Goal: Task Accomplishment & Management: Use online tool/utility

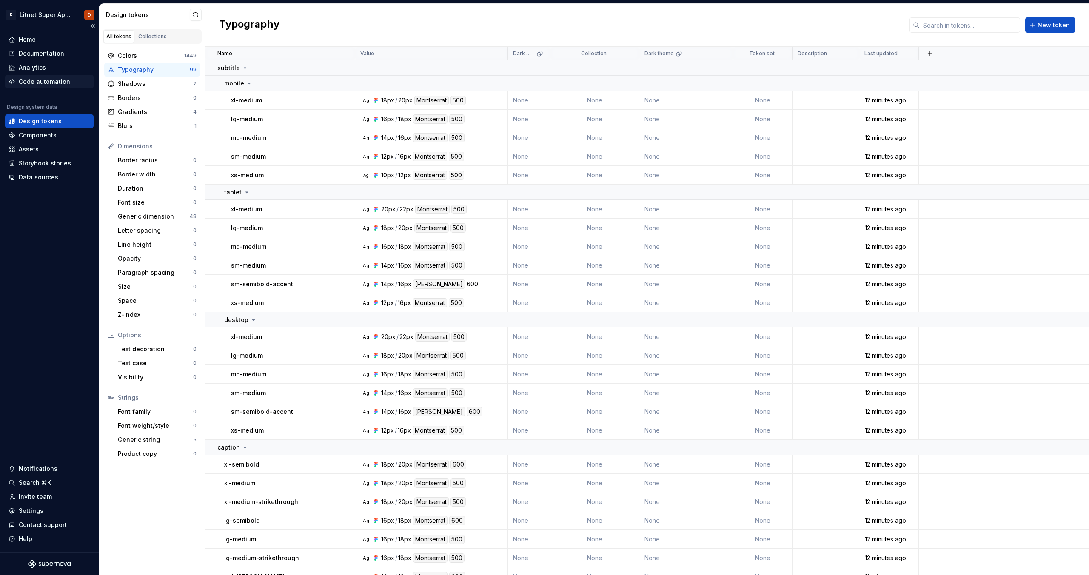
click at [43, 80] on div "Code automation" at bounding box center [44, 81] width 51 height 9
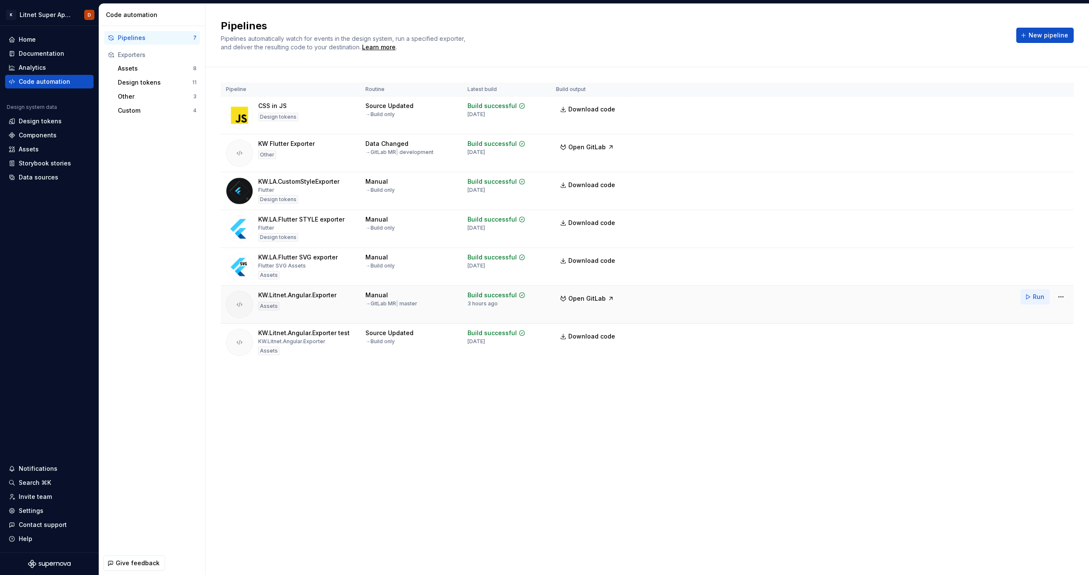
click at [1035, 296] on span "Run" at bounding box center [1038, 297] width 11 height 9
click at [580, 450] on div "Pipelines Pipelines automatically watch for events in the design system, run a …" at bounding box center [648, 290] width 884 height 572
click at [1032, 298] on button "Run" at bounding box center [1035, 296] width 29 height 15
click at [146, 110] on div "Custom" at bounding box center [155, 110] width 75 height 9
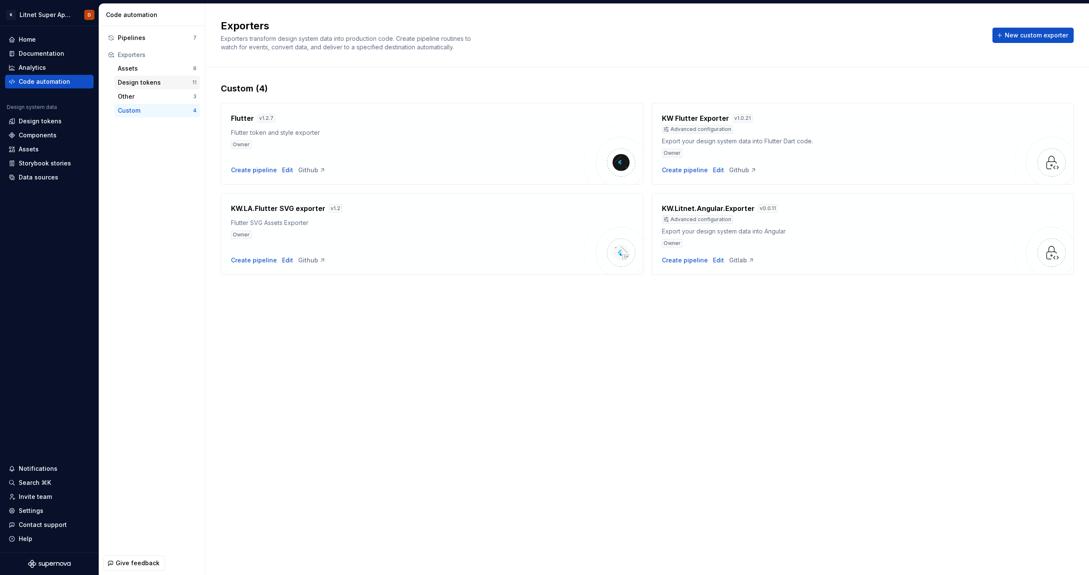
click at [143, 87] on div "Design tokens 11" at bounding box center [157, 83] width 86 height 14
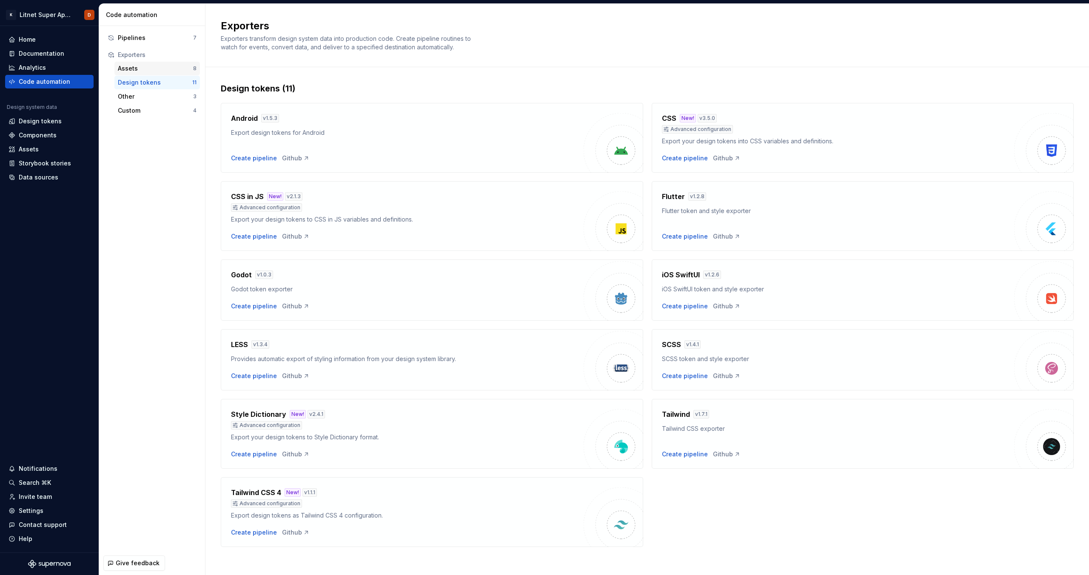
click at [154, 62] on div "Assets 8" at bounding box center [157, 69] width 86 height 14
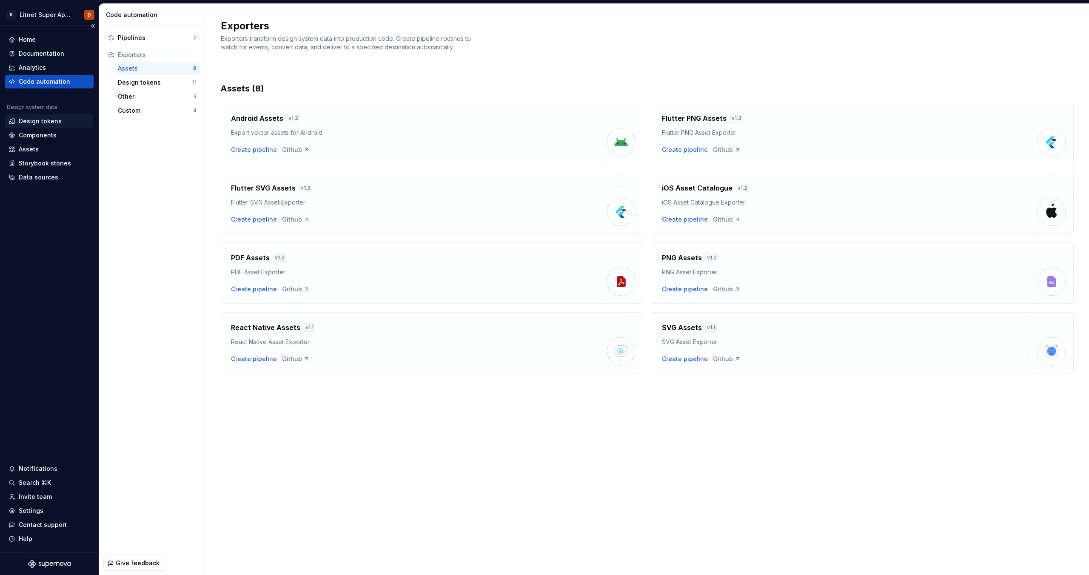
click at [45, 123] on div "Design tokens" at bounding box center [40, 121] width 43 height 9
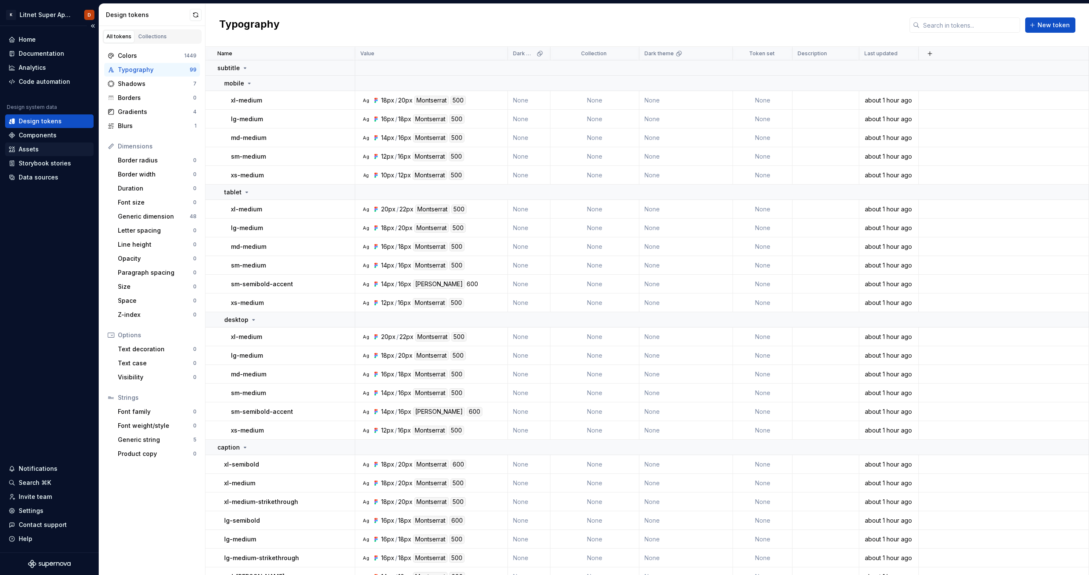
click at [50, 150] on div "Assets" at bounding box center [50, 149] width 82 height 9
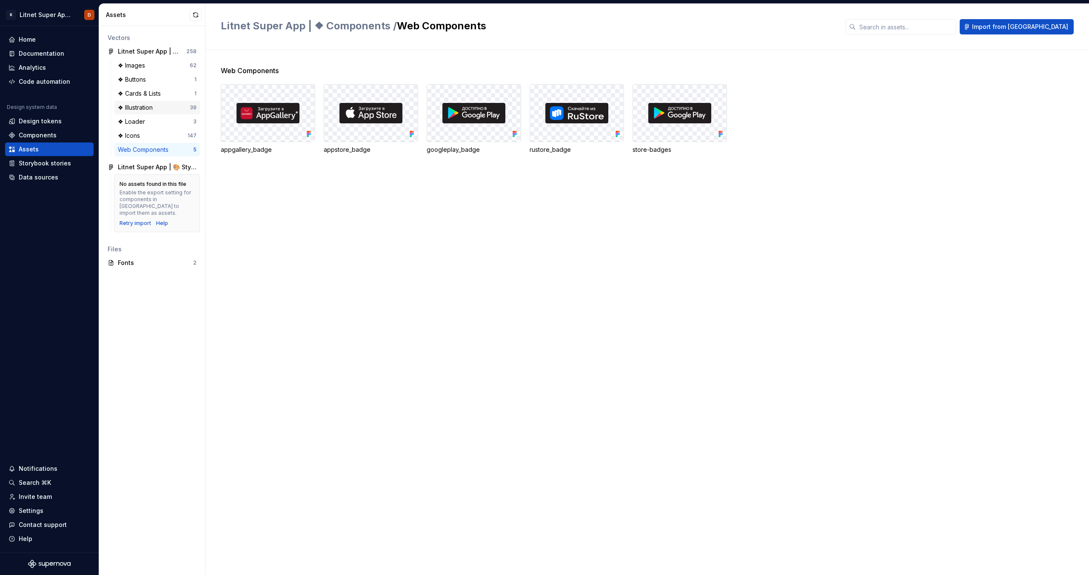
click at [152, 103] on div "❖ Illustration" at bounding box center [137, 107] width 38 height 9
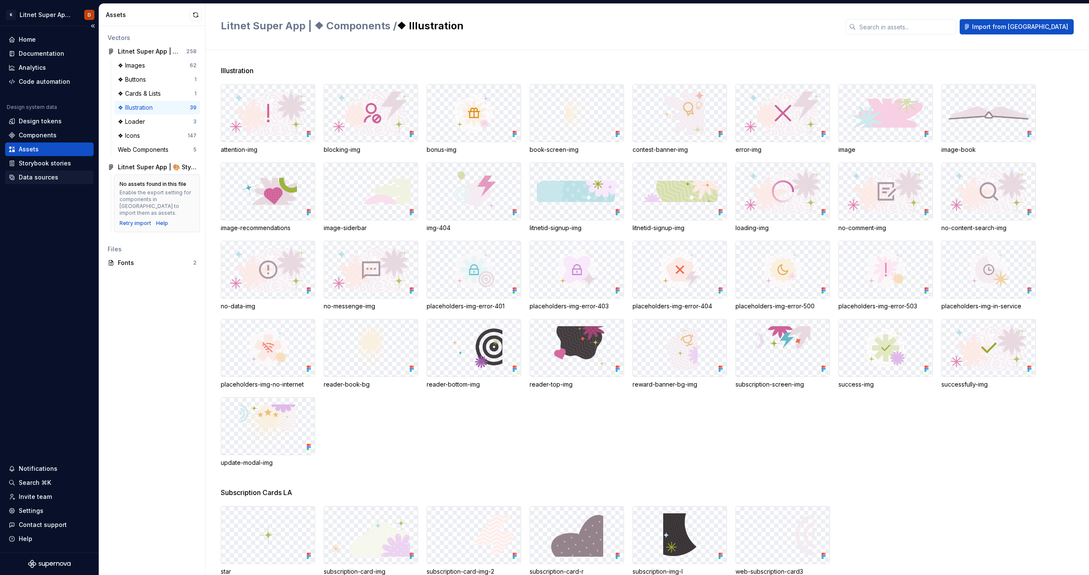
click at [34, 177] on div "Data sources" at bounding box center [39, 177] width 40 height 9
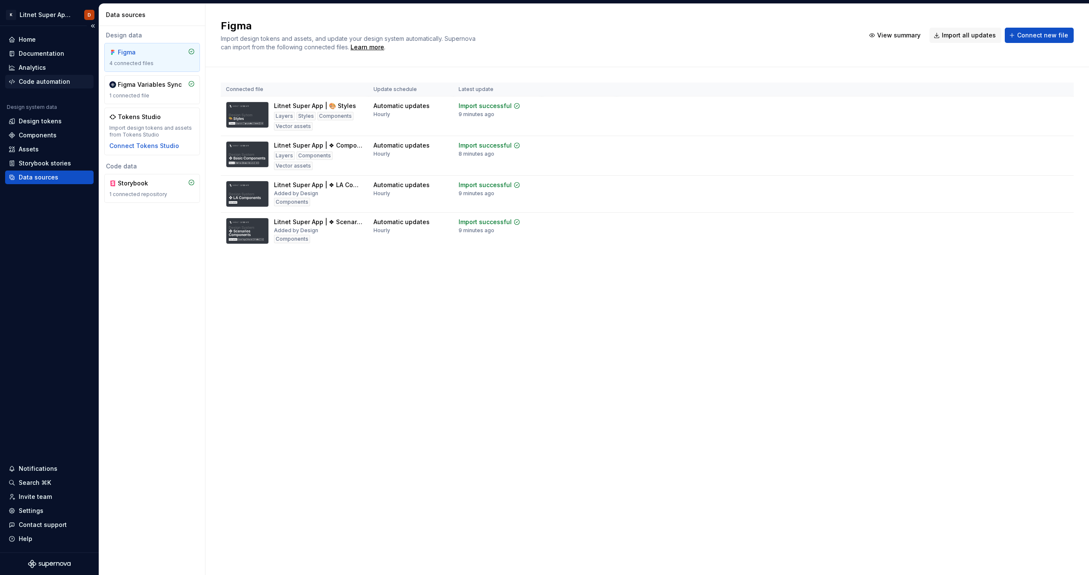
click at [38, 85] on div "Code automation" at bounding box center [44, 81] width 51 height 9
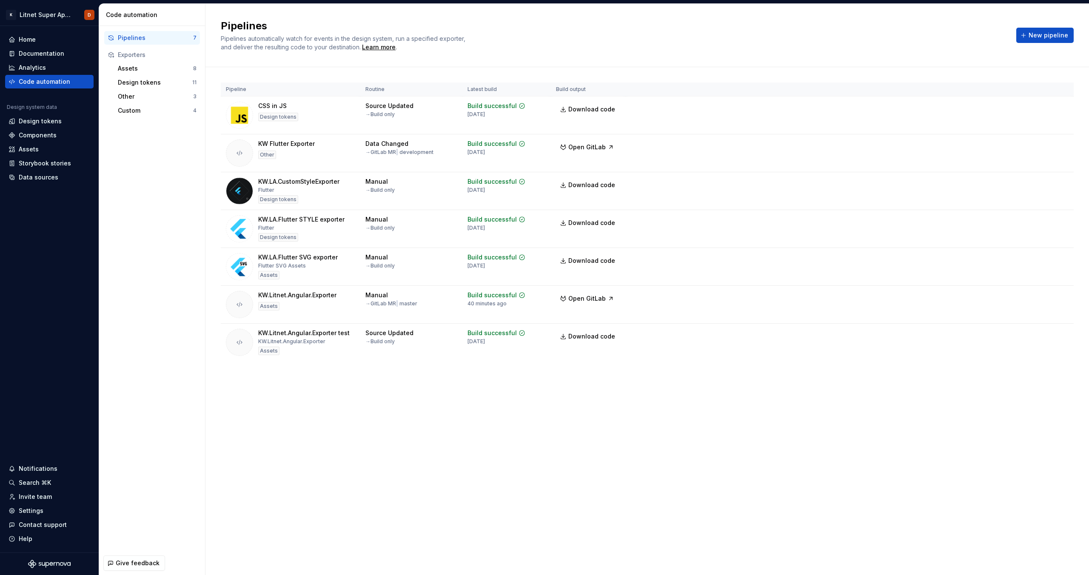
click at [483, 431] on div "Pipelines Pipelines automatically watch for events in the design system, run a …" at bounding box center [648, 290] width 884 height 572
click at [1063, 297] on html "K Litnet Super App 2.0. D Home Documentation Analytics Code automation Design s…" at bounding box center [544, 287] width 1089 height 575
click at [703, 411] on html "K Litnet Super App 2.0. D Home Documentation Analytics Code automation Design s…" at bounding box center [544, 287] width 1089 height 575
click at [1059, 298] on html "K Litnet Super App 2.0. D Home Documentation Analytics Code automation Design s…" at bounding box center [544, 287] width 1089 height 575
click at [1045, 314] on div "Edit pipeline" at bounding box center [1051, 315] width 72 height 9
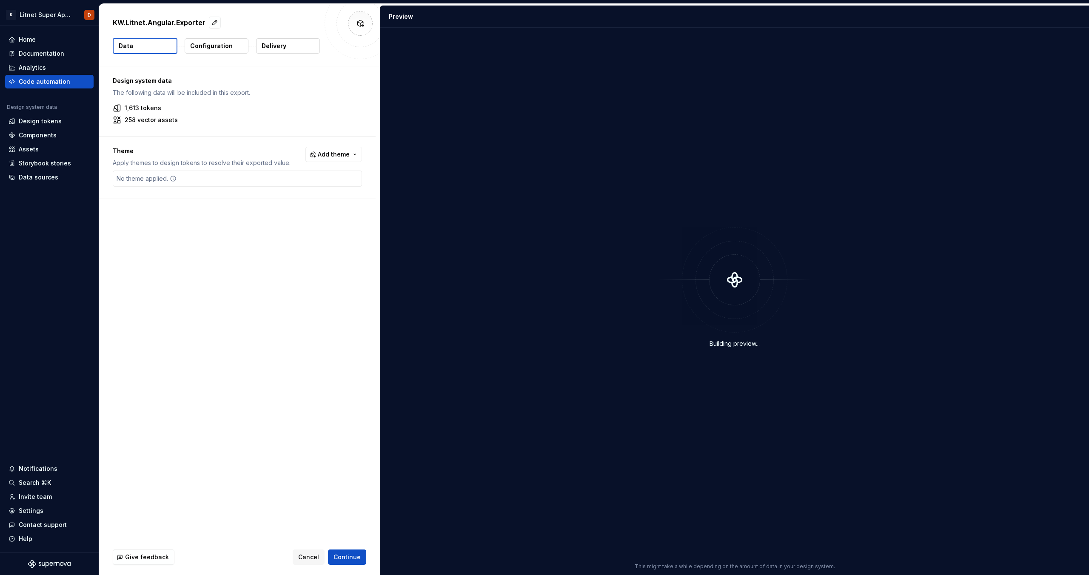
click at [211, 41] on button "Configuration" at bounding box center [217, 45] width 64 height 15
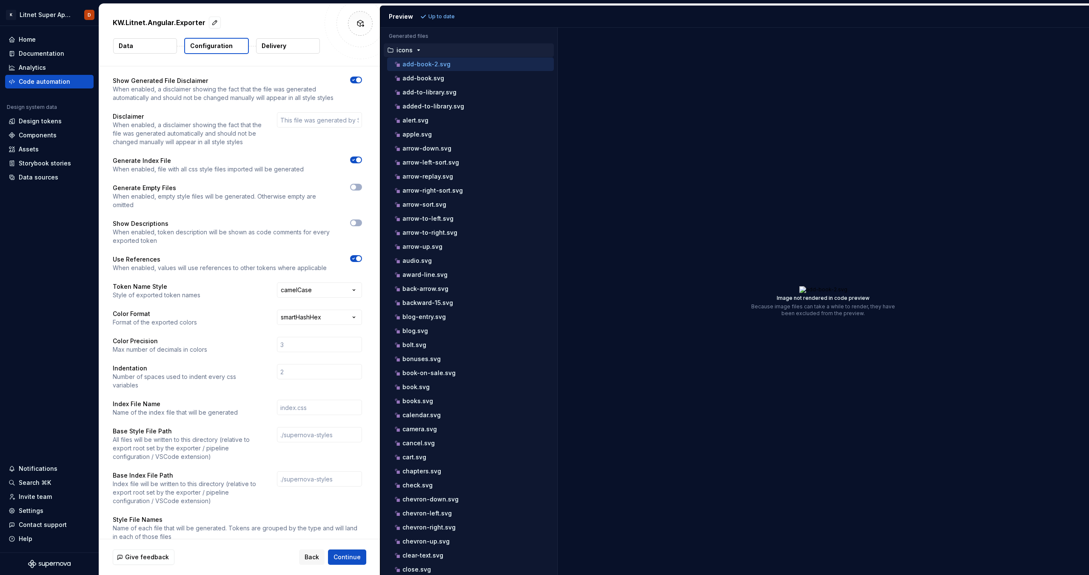
click at [295, 44] on button "Delivery" at bounding box center [288, 45] width 64 height 15
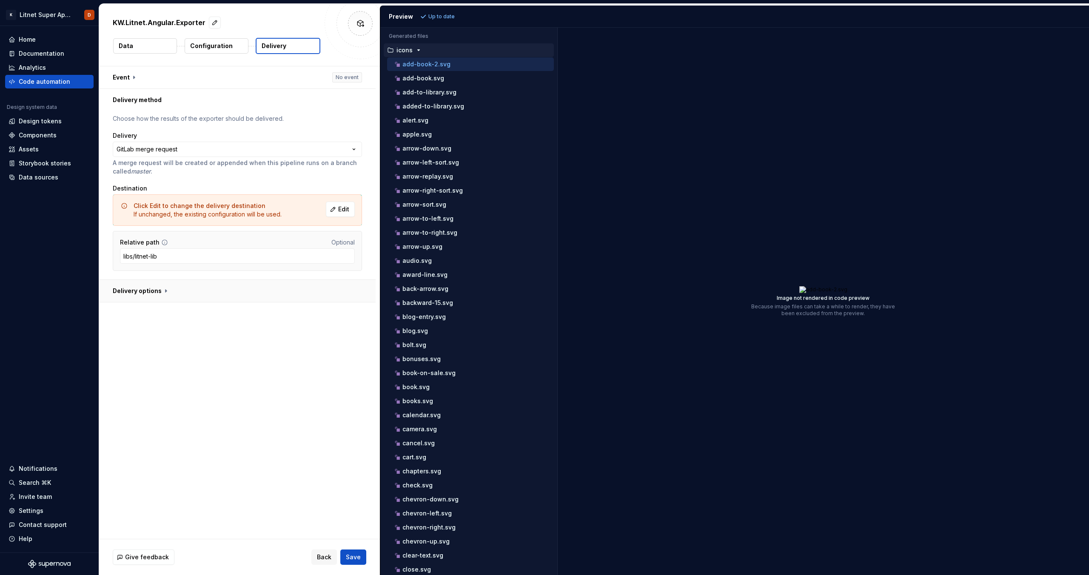
click at [149, 291] on button "button" at bounding box center [237, 291] width 277 height 22
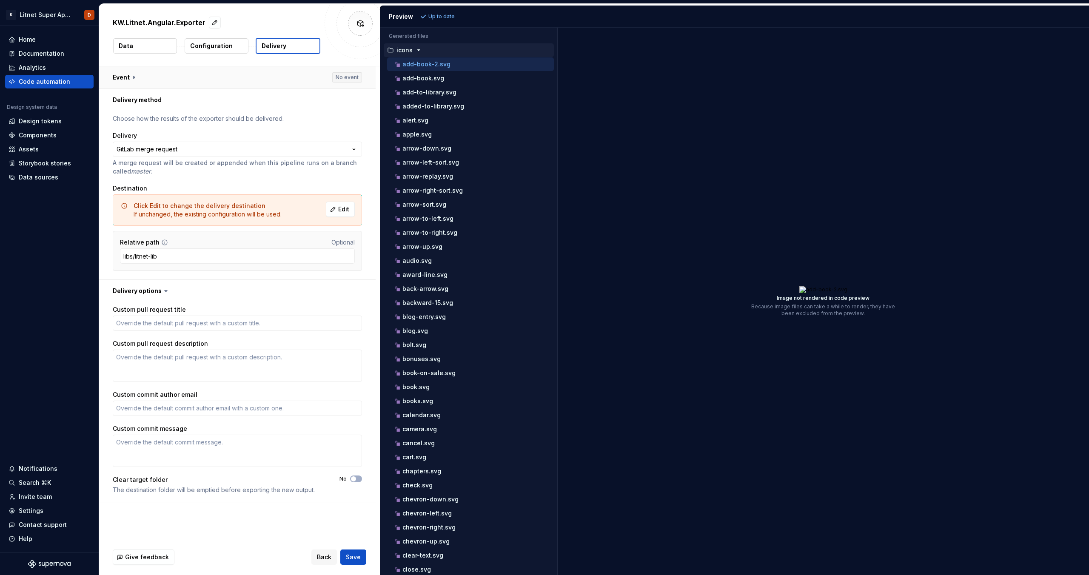
click at [132, 76] on button "button" at bounding box center [237, 77] width 277 height 22
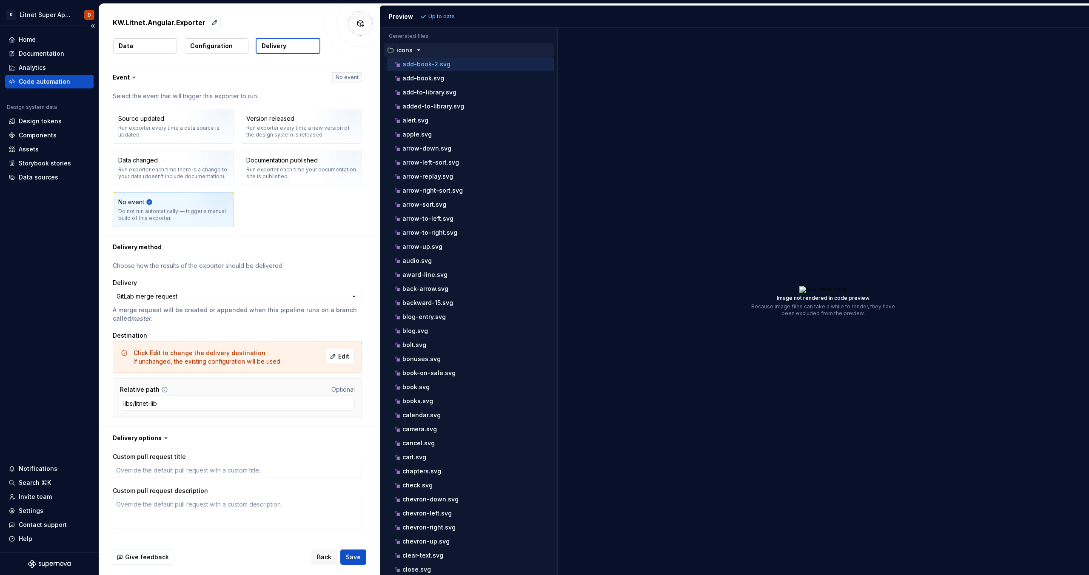
click at [61, 77] on div "Code automation" at bounding box center [44, 81] width 51 height 9
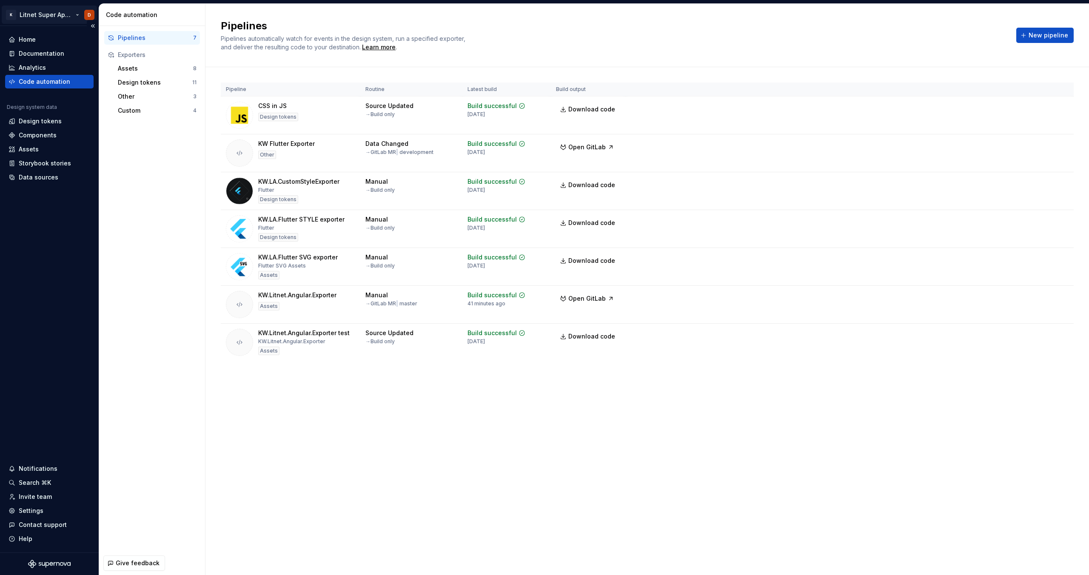
click at [40, 16] on html "K Litnet Super App 2.0. D Home Documentation Analytics Code automation Design s…" at bounding box center [544, 287] width 1089 height 575
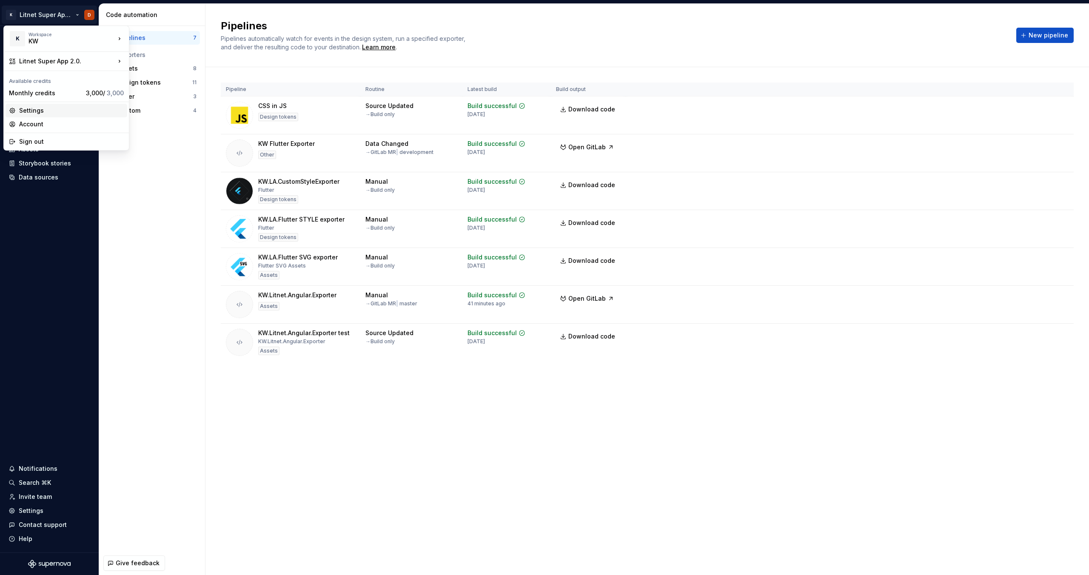
click at [53, 109] on div "Settings" at bounding box center [71, 110] width 105 height 9
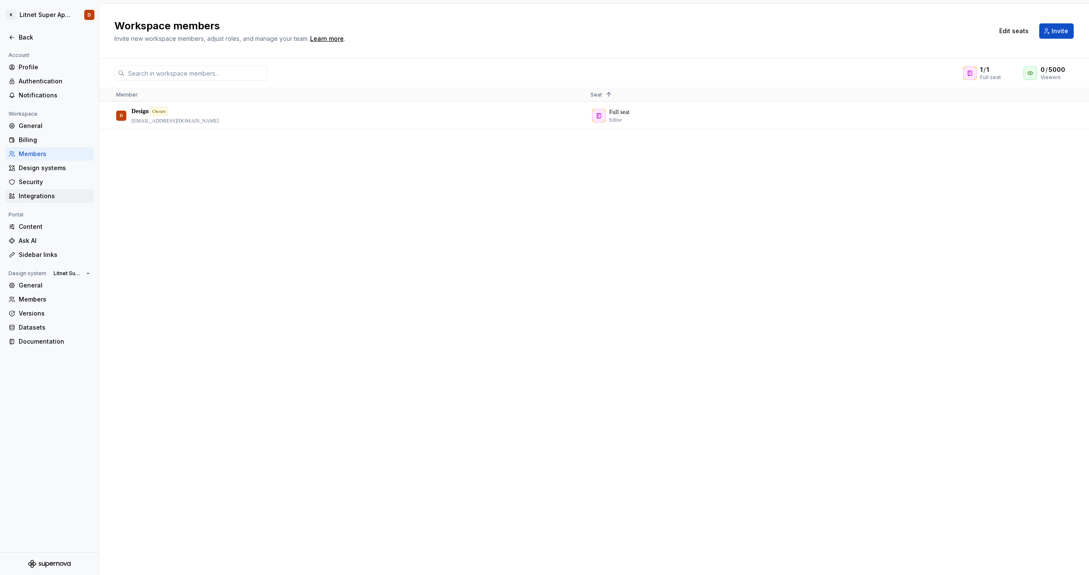
click at [41, 199] on div "Integrations" at bounding box center [54, 196] width 71 height 9
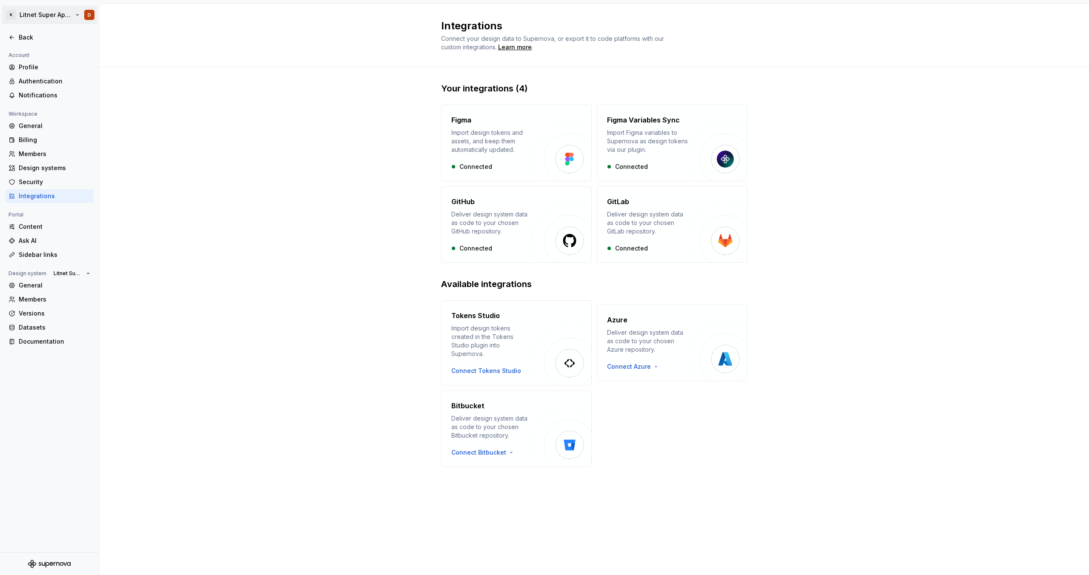
click at [41, 17] on html "K Litnet Super App 2.0. D Back Account Profile Authentication Notifications Wor…" at bounding box center [544, 287] width 1089 height 575
click at [242, 216] on html "K Litnet Super App 2.0. D Back Account Profile Authentication Notifications Wor…" at bounding box center [544, 287] width 1089 height 575
click at [23, 35] on div "Back" at bounding box center [54, 37] width 71 height 9
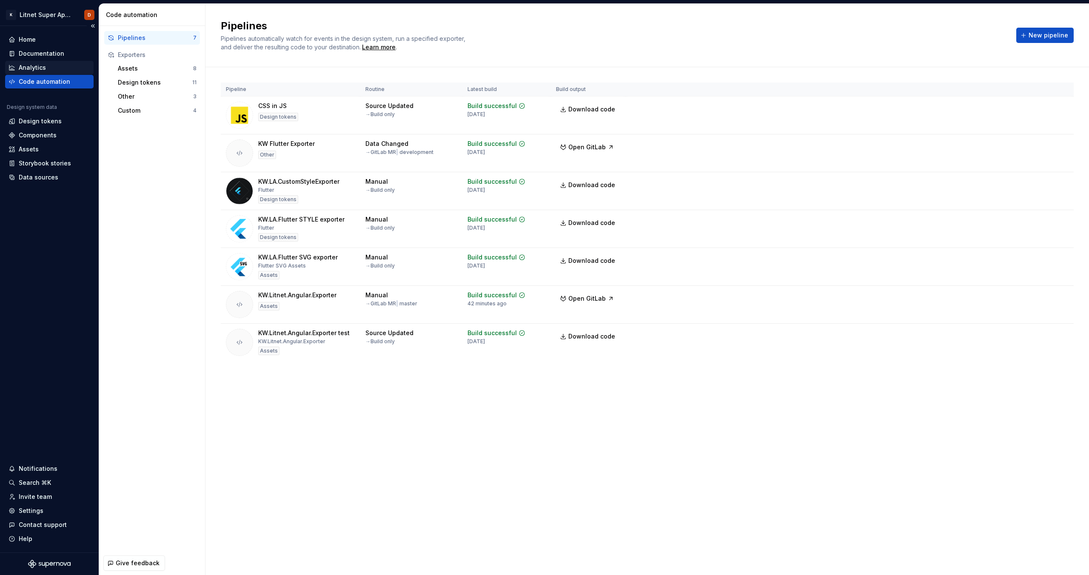
click at [59, 69] on div "Analytics" at bounding box center [50, 67] width 82 height 9
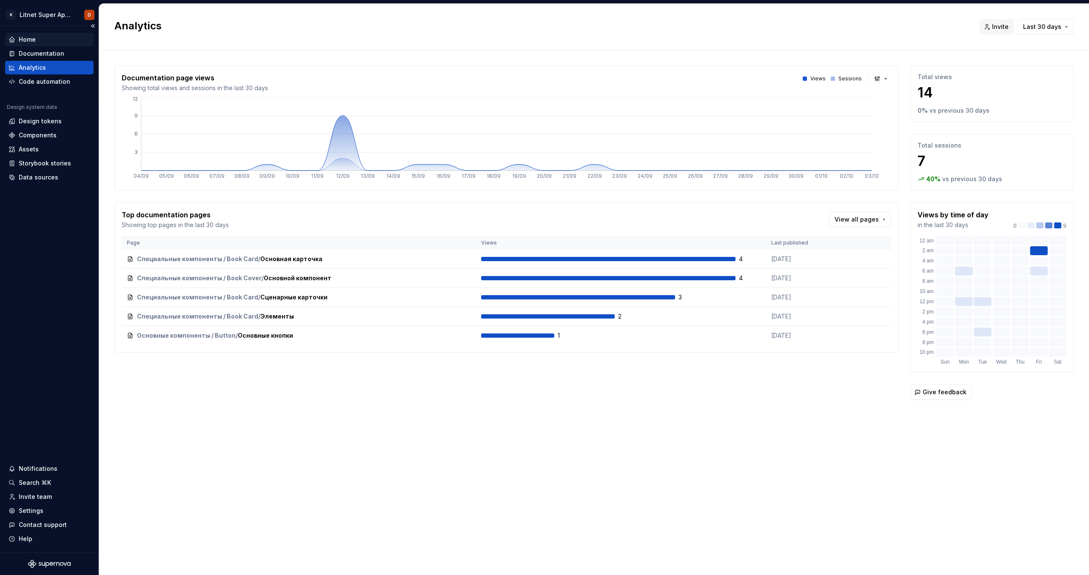
click at [34, 39] on div "Home" at bounding box center [27, 39] width 17 height 9
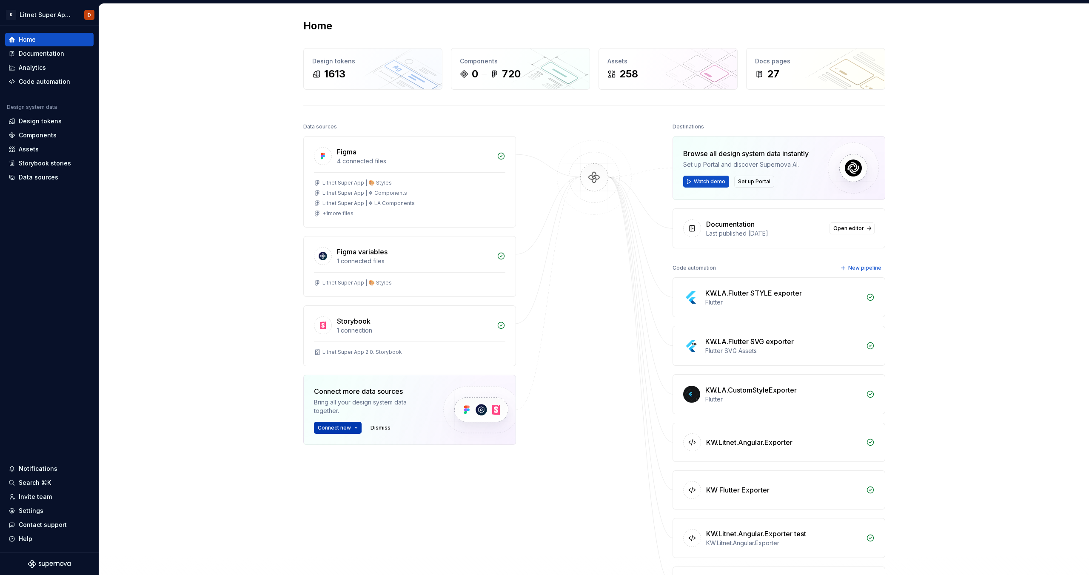
click at [345, 426] on span "Connect new" at bounding box center [334, 428] width 33 height 7
click at [216, 309] on div "Home Design tokens 1613 Components 0 720 Assets 258 Docs pages 27 Data sources …" at bounding box center [594, 329] width 990 height 651
click at [40, 84] on div "Code automation" at bounding box center [44, 81] width 51 height 9
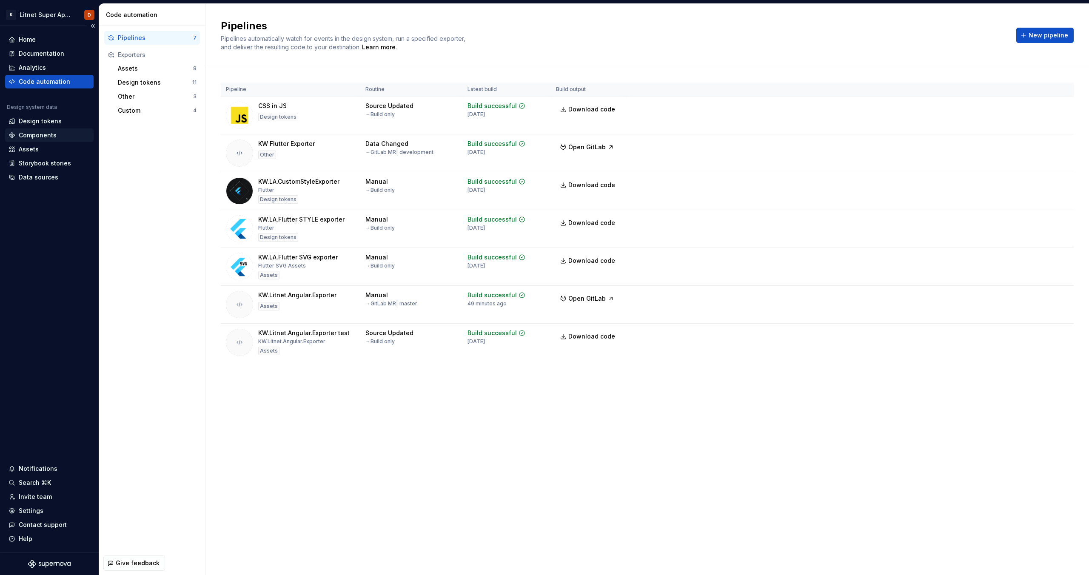
click at [59, 136] on div "Components" at bounding box center [50, 135] width 82 height 9
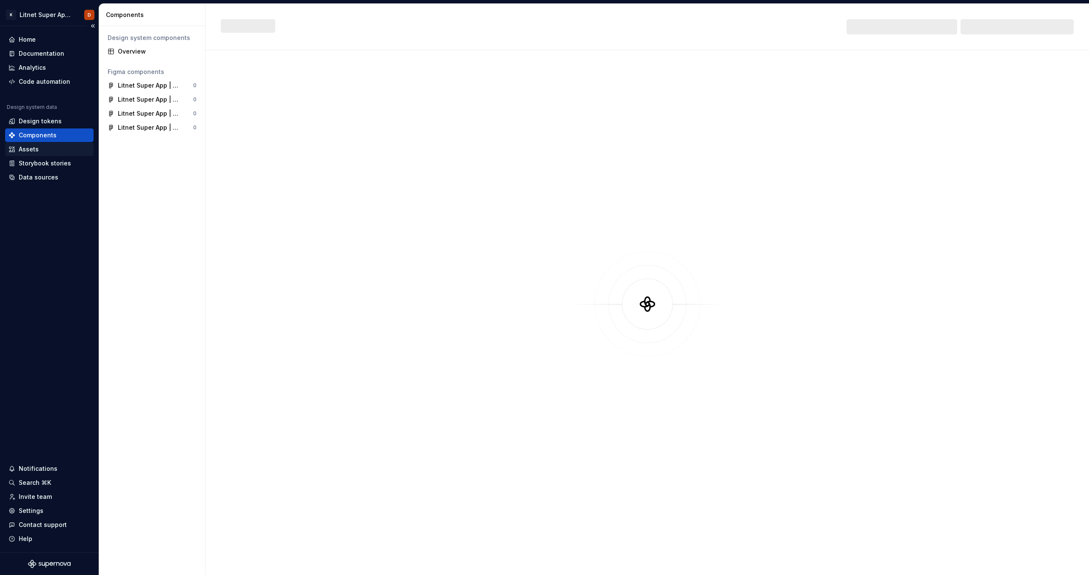
click at [54, 150] on div "Assets" at bounding box center [50, 149] width 82 height 9
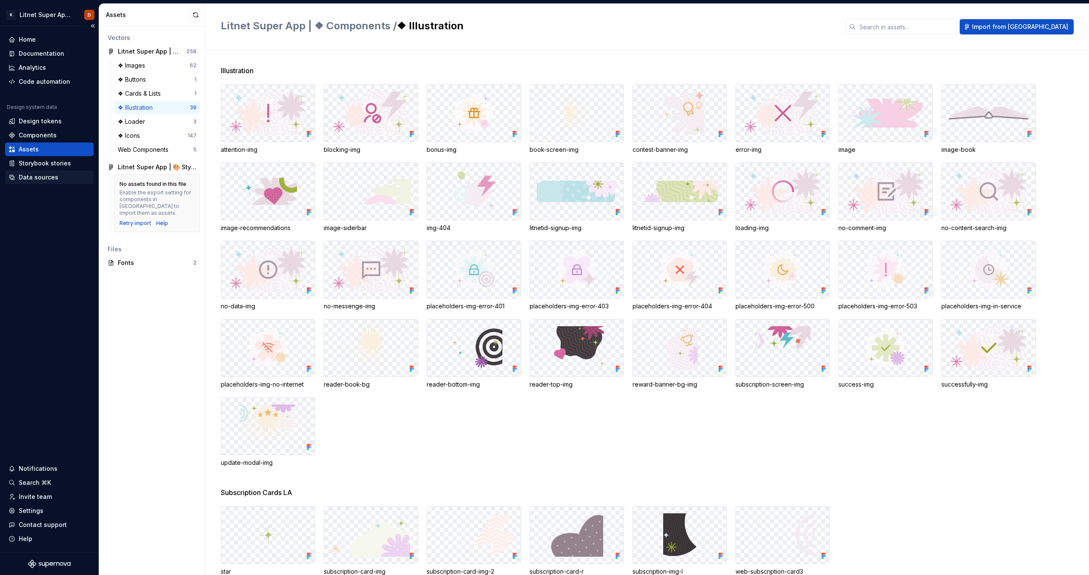
click at [45, 179] on div "Data sources" at bounding box center [39, 177] width 40 height 9
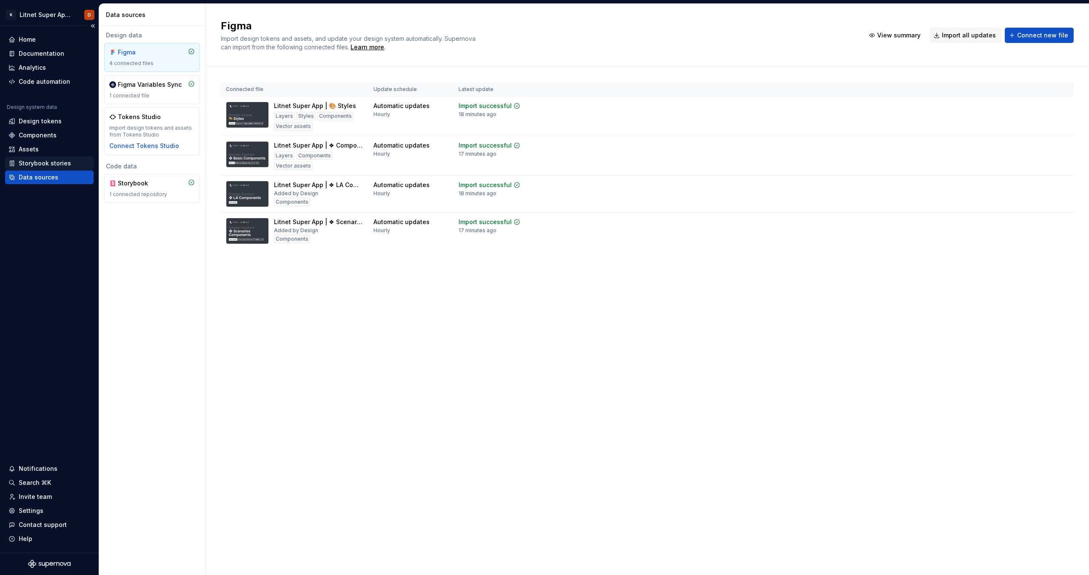
click at [42, 166] on div "Storybook stories" at bounding box center [45, 163] width 52 height 9
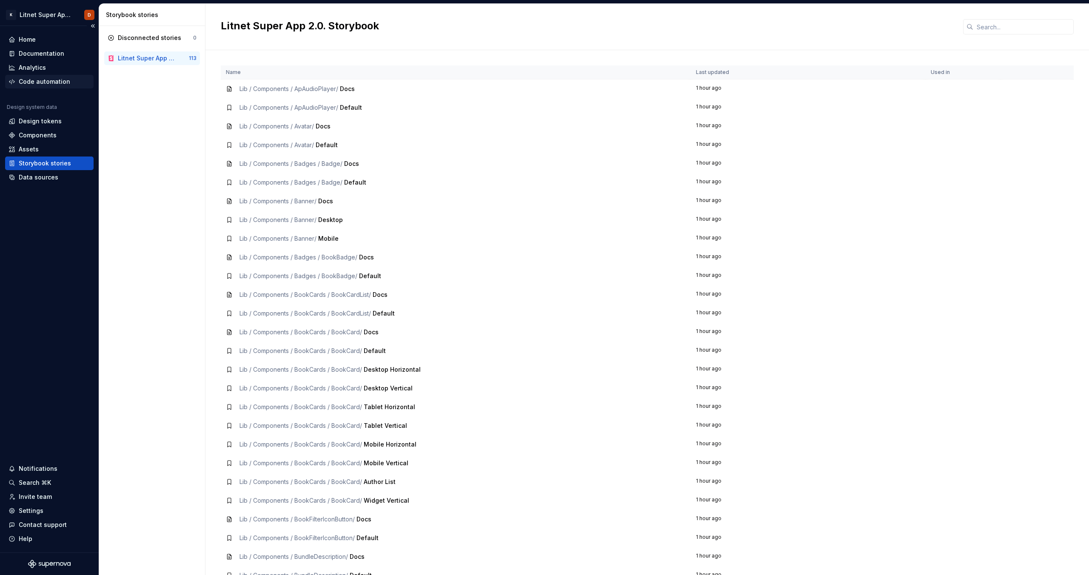
click at [38, 81] on div "Code automation" at bounding box center [44, 81] width 51 height 9
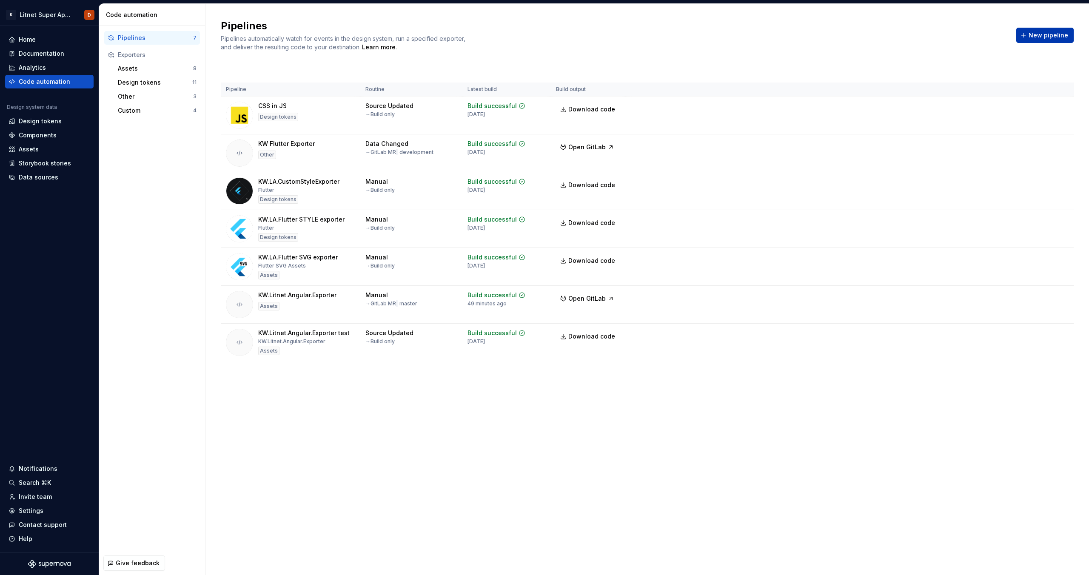
click at [1054, 34] on span "New pipeline" at bounding box center [1049, 35] width 40 height 9
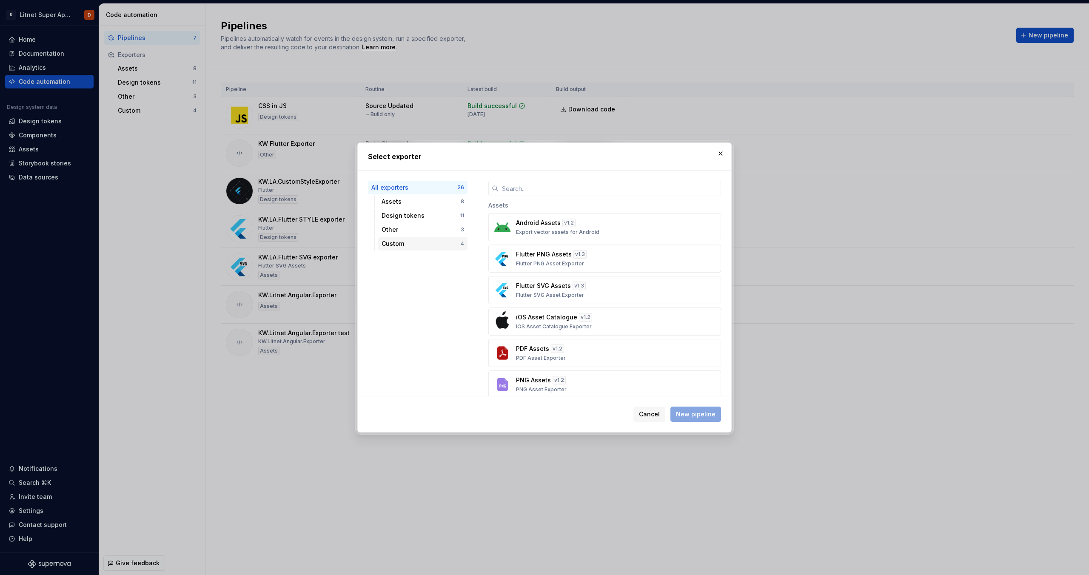
click at [406, 245] on div "Custom" at bounding box center [421, 244] width 79 height 9
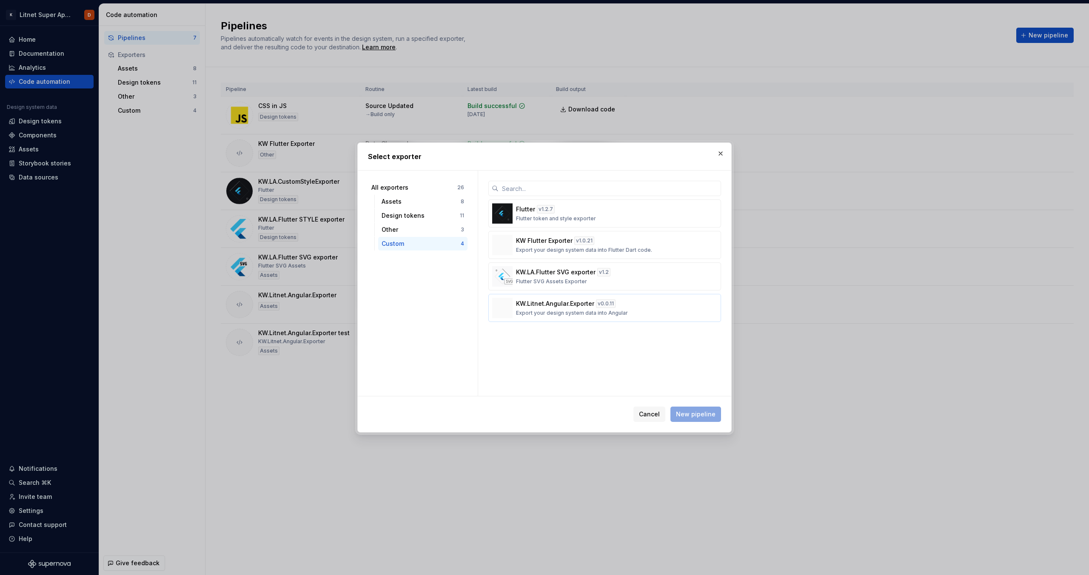
click at [652, 308] on div "KW.Litnet.Angular.Exporter v 0.0.11 Export your design system data into Angular" at bounding box center [602, 308] width 172 height 17
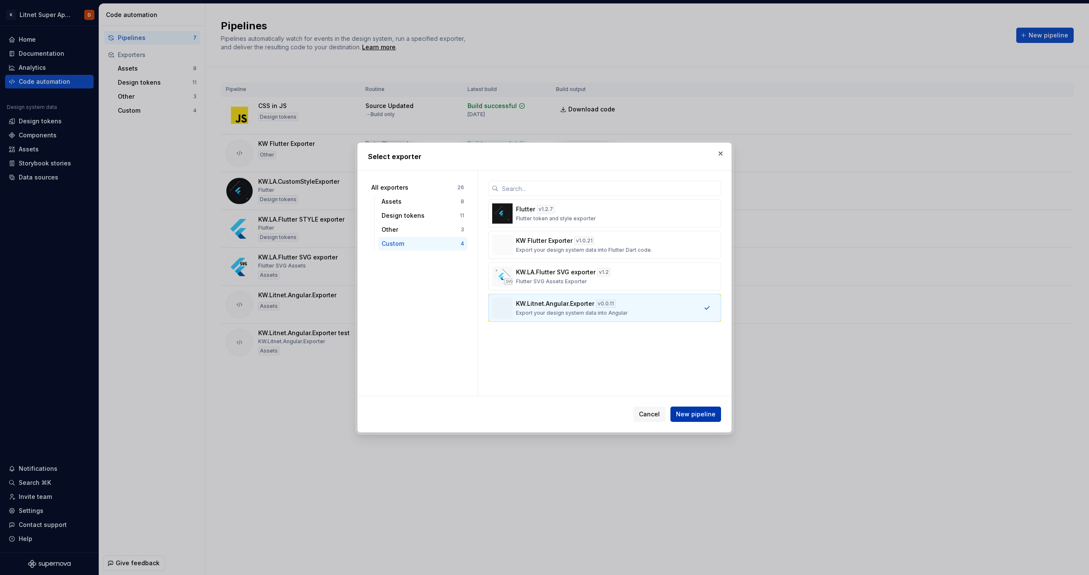
click at [694, 412] on span "New pipeline" at bounding box center [696, 414] width 40 height 9
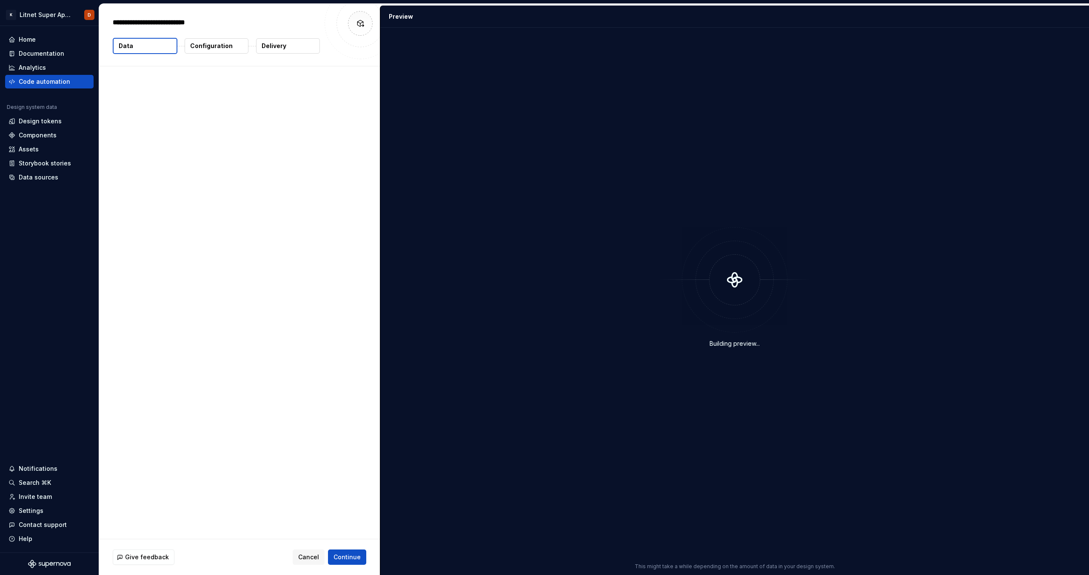
type textarea "*"
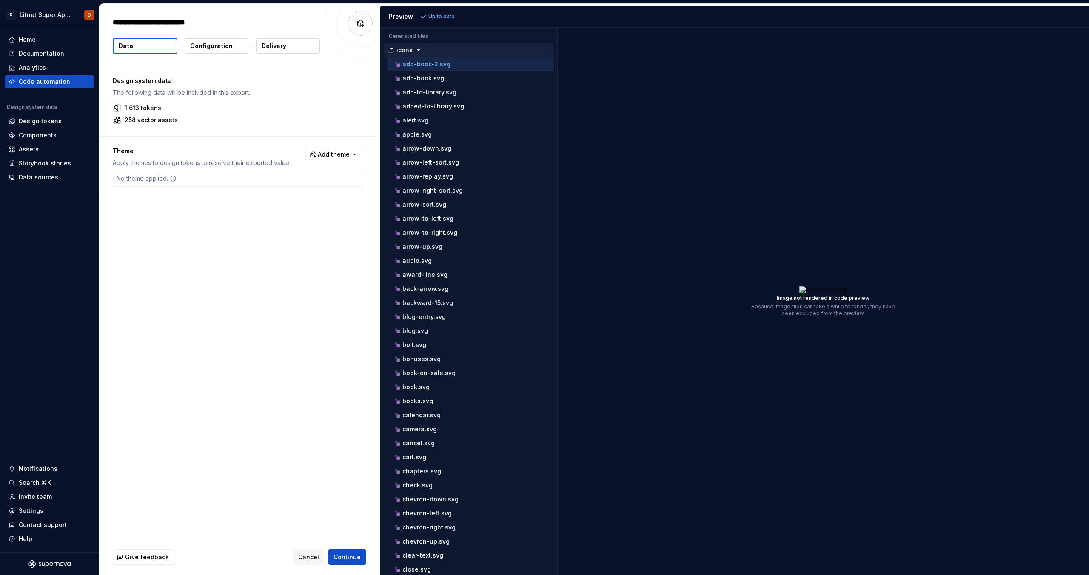
click at [215, 51] on button "Configuration" at bounding box center [217, 45] width 64 height 15
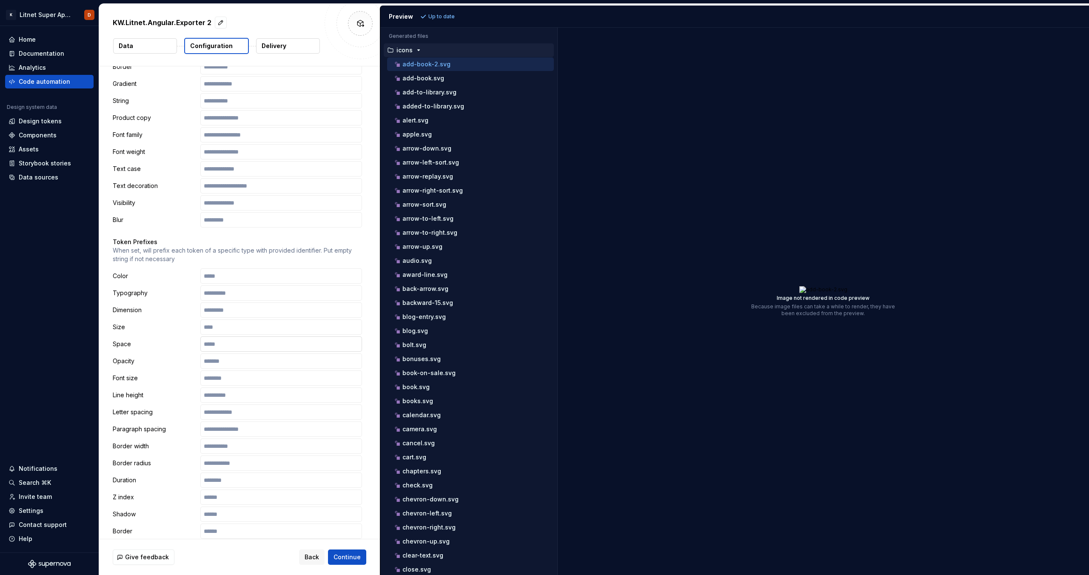
scroll to position [915, 0]
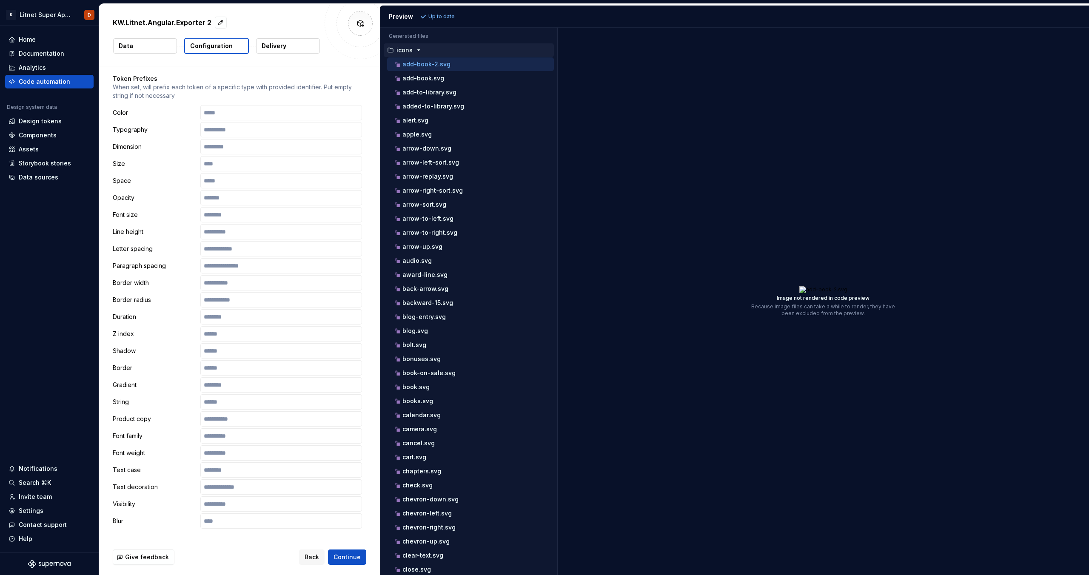
click at [277, 46] on p "Delivery" at bounding box center [274, 46] width 25 height 9
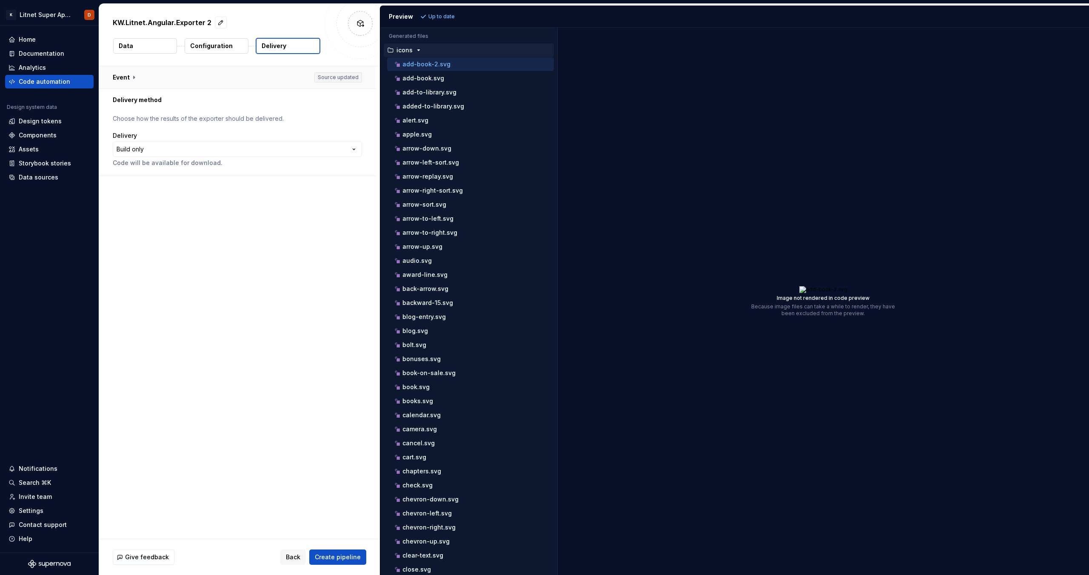
click at [193, 78] on button "button" at bounding box center [237, 77] width 277 height 22
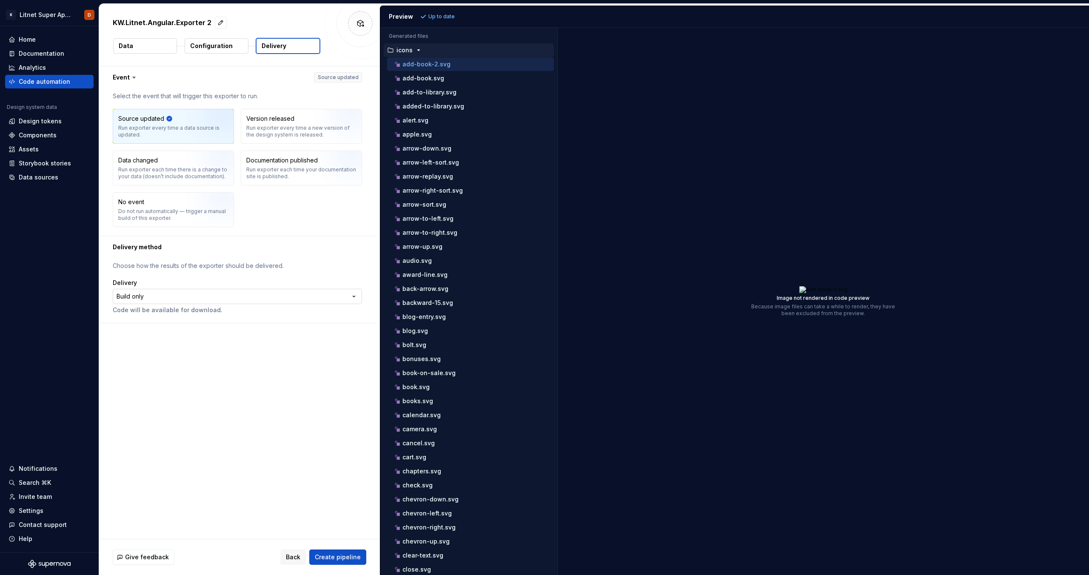
click at [246, 301] on html "**********" at bounding box center [544, 287] width 1089 height 575
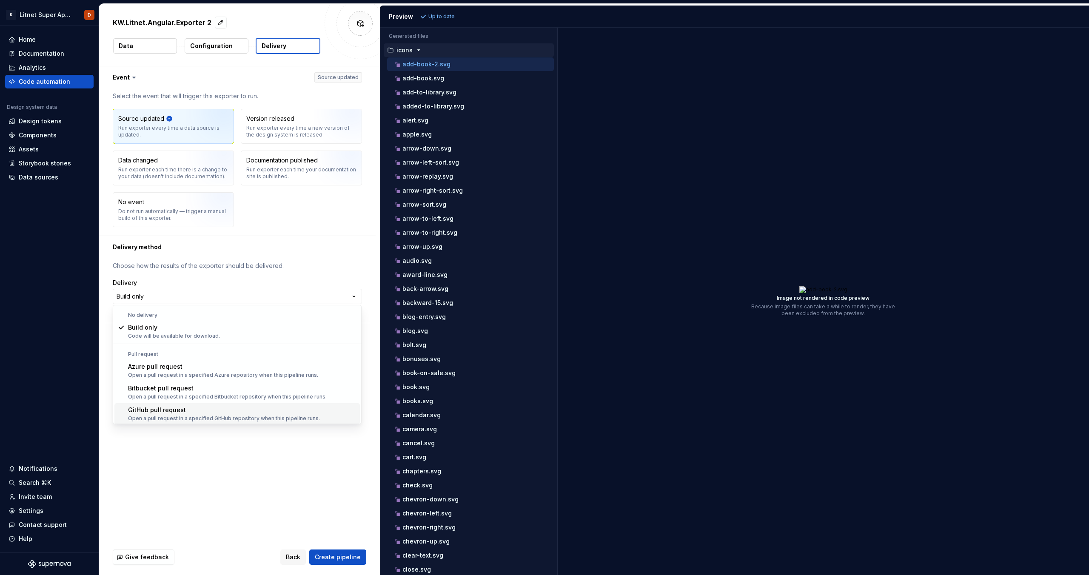
scroll to position [24, 0]
click at [254, 458] on html "**********" at bounding box center [544, 287] width 1089 height 575
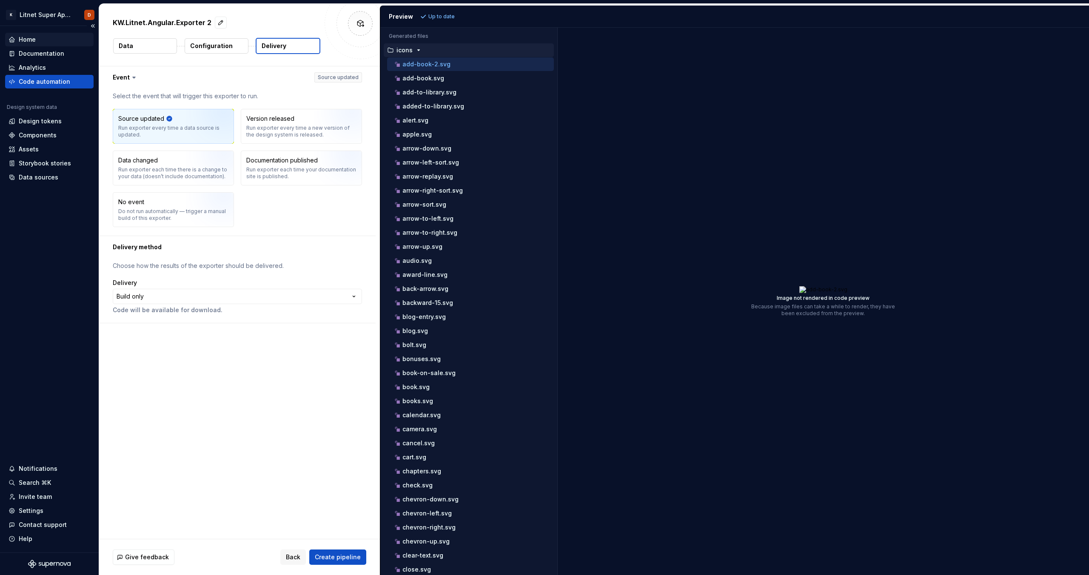
click at [54, 41] on div "Home" at bounding box center [50, 39] width 82 height 9
